Goal: Browse casually

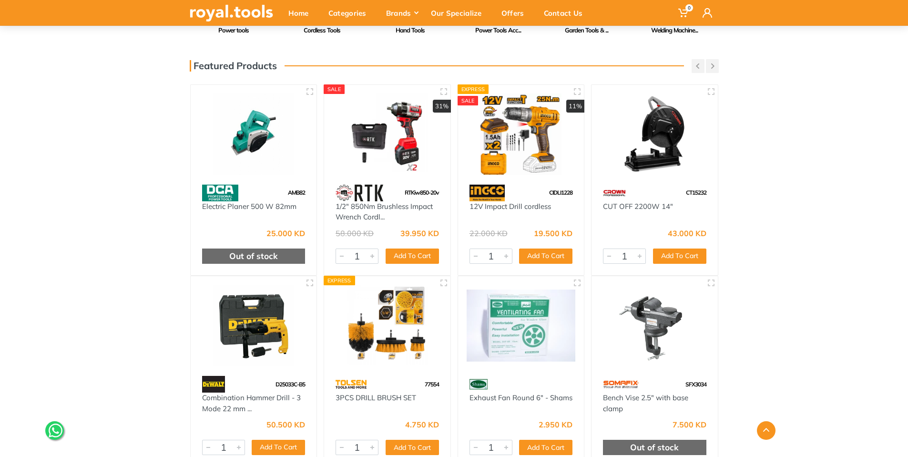
scroll to position [308, 0]
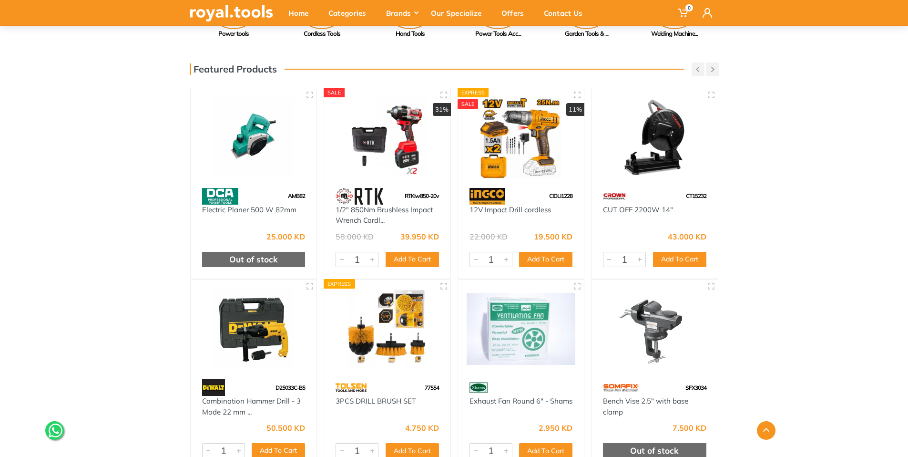
click at [514, 161] on img at bounding box center [521, 137] width 109 height 81
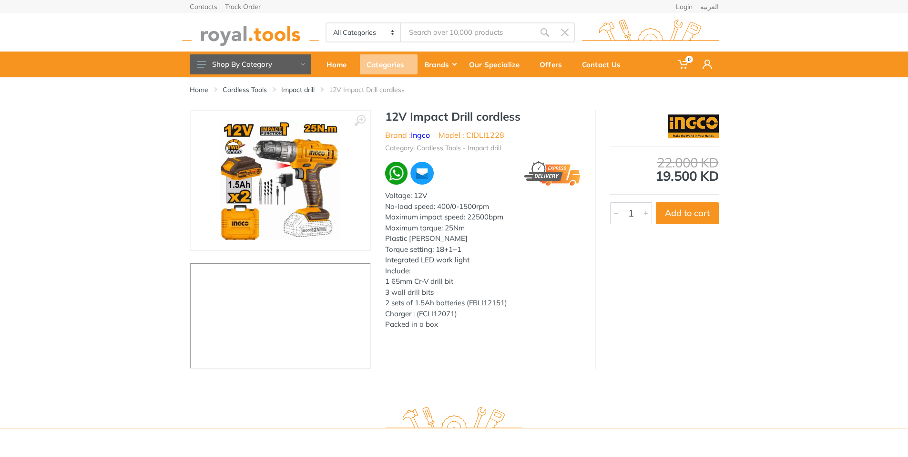
click at [391, 66] on div "Categories" at bounding box center [389, 64] width 58 height 20
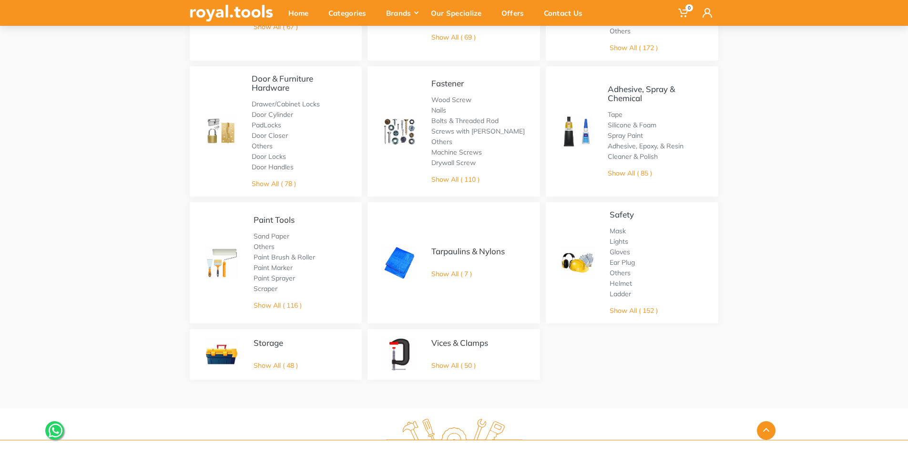
scroll to position [365, 0]
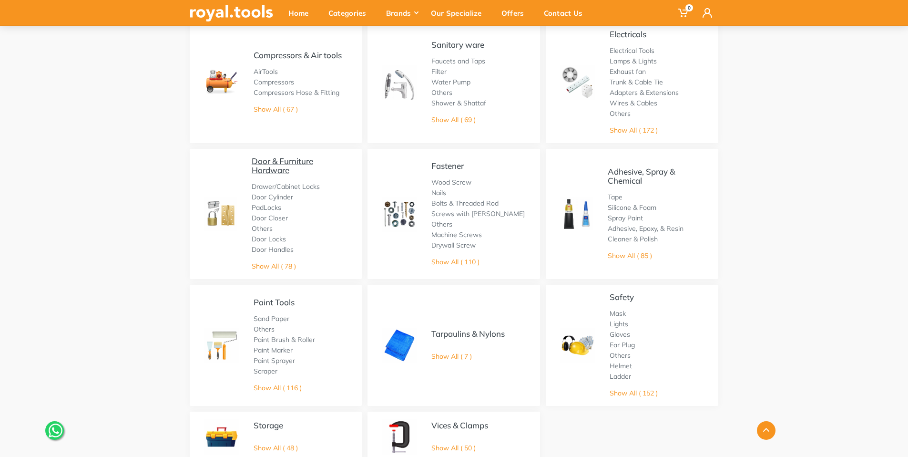
click at [283, 160] on link "Door & Furniture Hardware" at bounding box center [282, 165] width 61 height 19
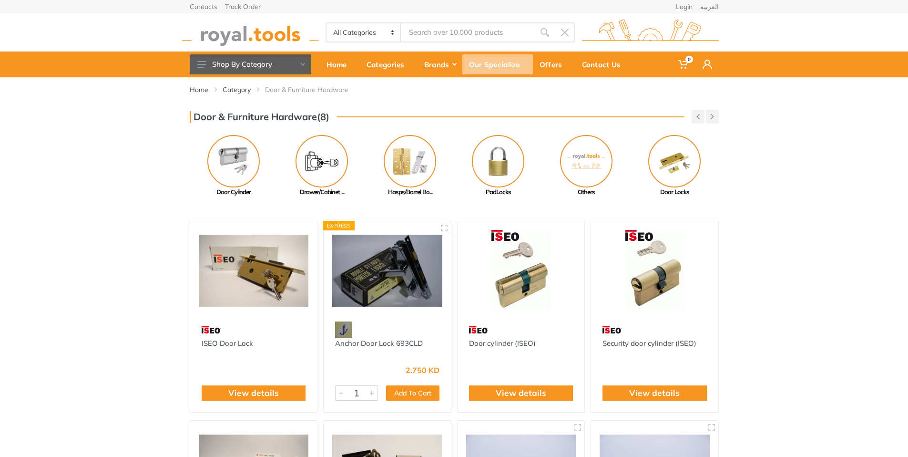
click at [488, 66] on div "Our Specialize" at bounding box center [497, 64] width 71 height 20
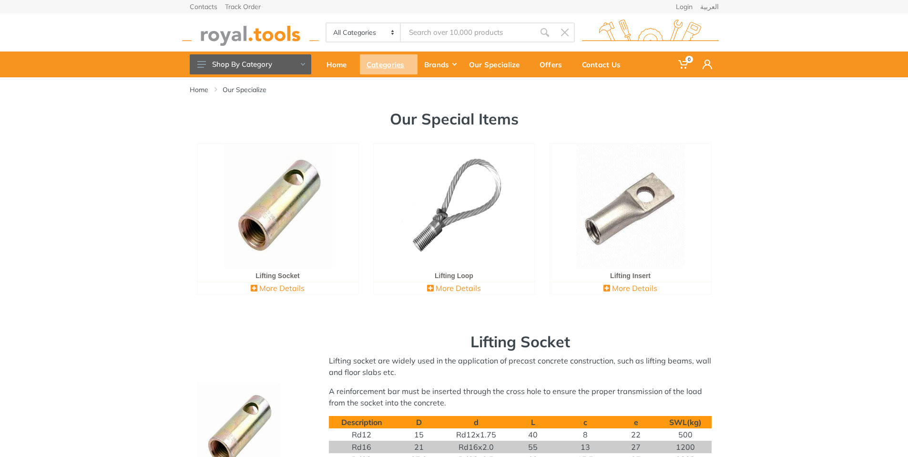
click at [383, 65] on div "Categories" at bounding box center [389, 64] width 58 height 20
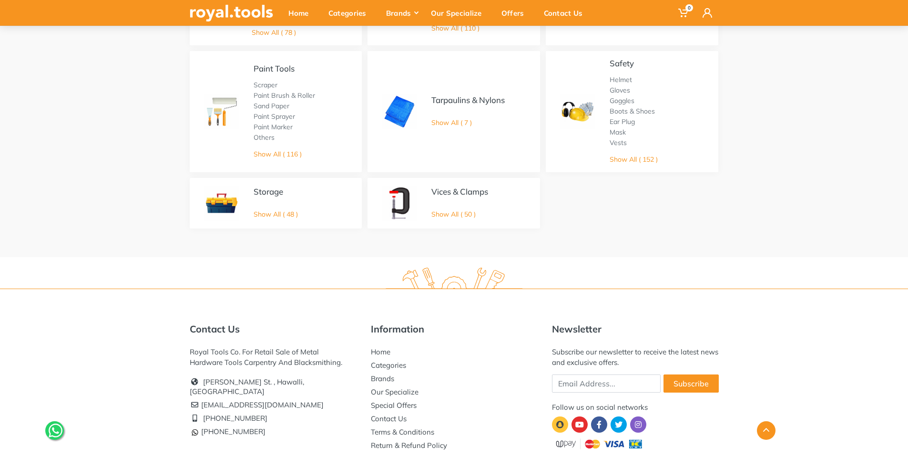
scroll to position [645, 0]
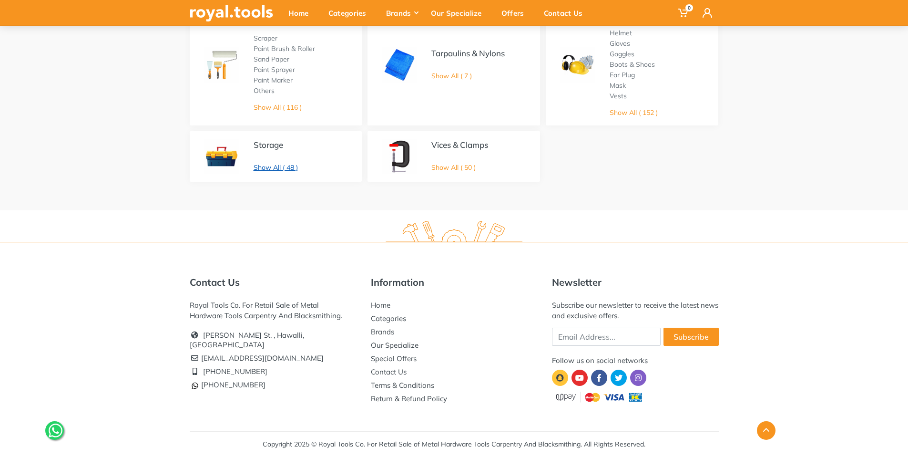
click at [274, 166] on link "Show All ( 48 )" at bounding box center [276, 167] width 44 height 9
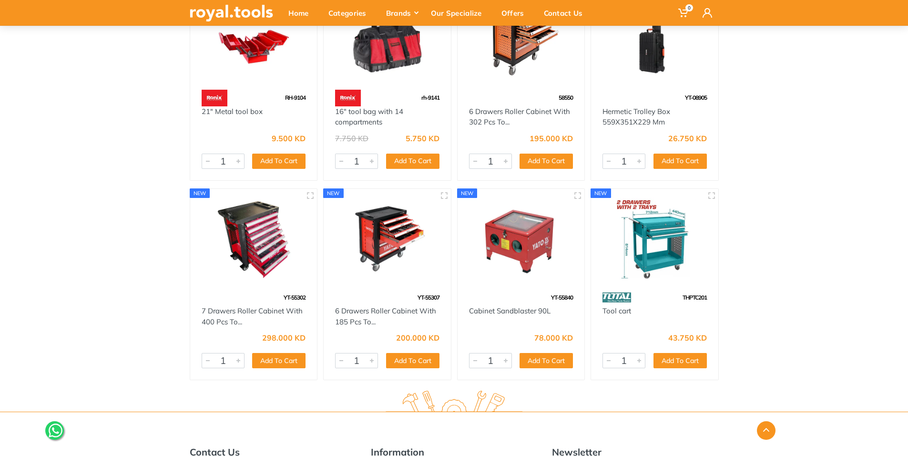
scroll to position [2151, 0]
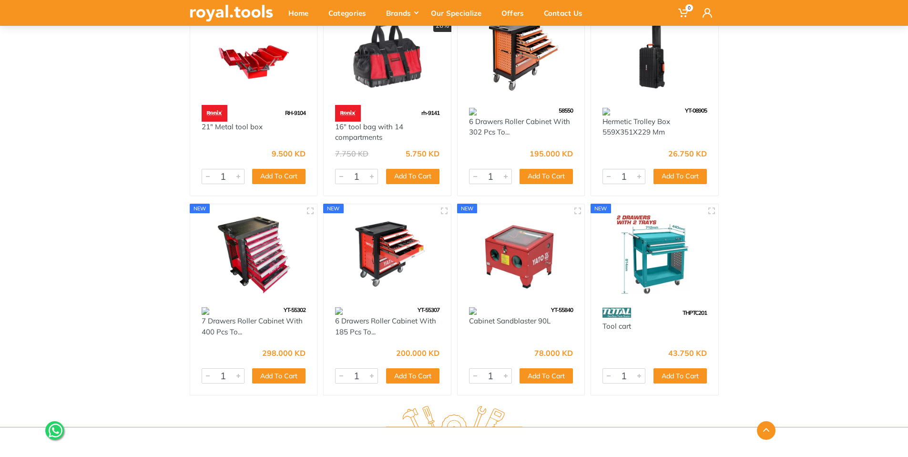
click at [651, 267] on img at bounding box center [654, 254] width 110 height 82
